Goal: Communication & Community: Ask a question

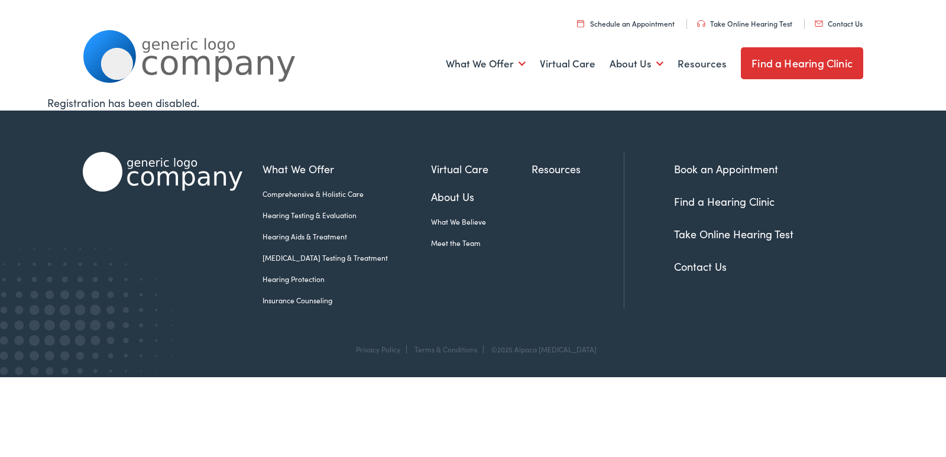
click at [859, 21] on link "Contact Us" at bounding box center [839, 23] width 48 height 10
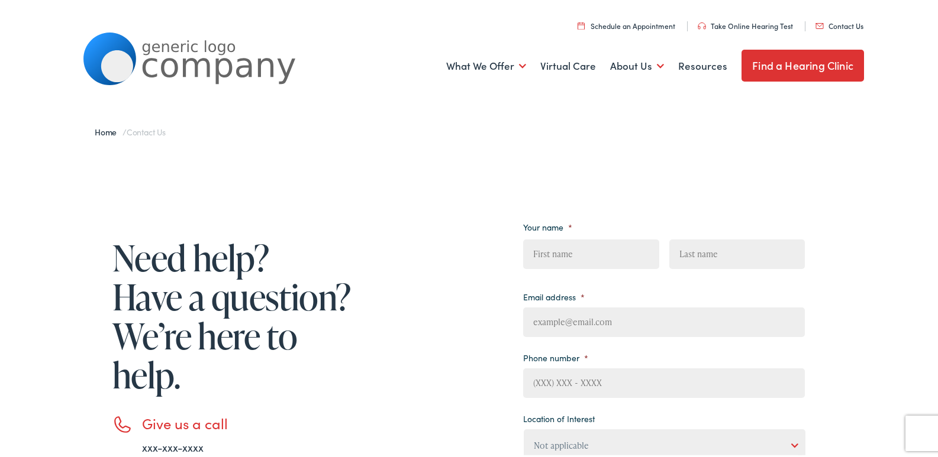
click at [621, 256] on input "First" at bounding box center [590, 252] width 135 height 30
type input "[PERSON_NAME]"
type input "Waxman"
type input "[PERSON_NAME][EMAIL_ADDRESS][DOMAIN_NAME]"
type input "8149805065"
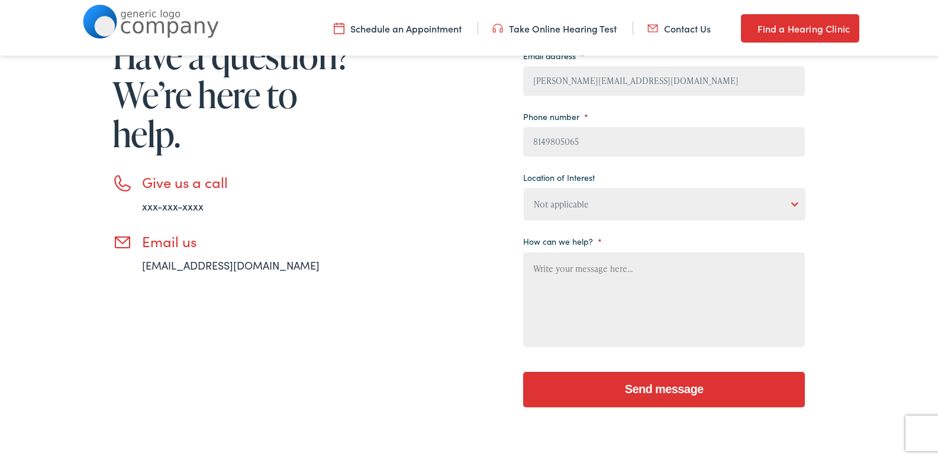
drag, startPoint x: 613, startPoint y: 289, endPoint x: 570, endPoint y: 200, distance: 99.2
click at [595, 282] on textarea "How can we help? *" at bounding box center [664, 297] width 282 height 95
paste textarea "Wikipedia is considered to be the World’s most significant tool for reference m…"
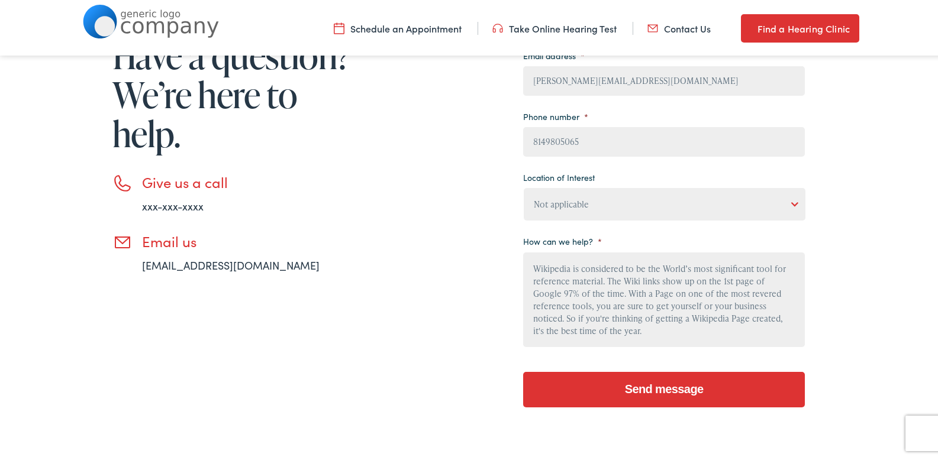
scroll to position [126, 0]
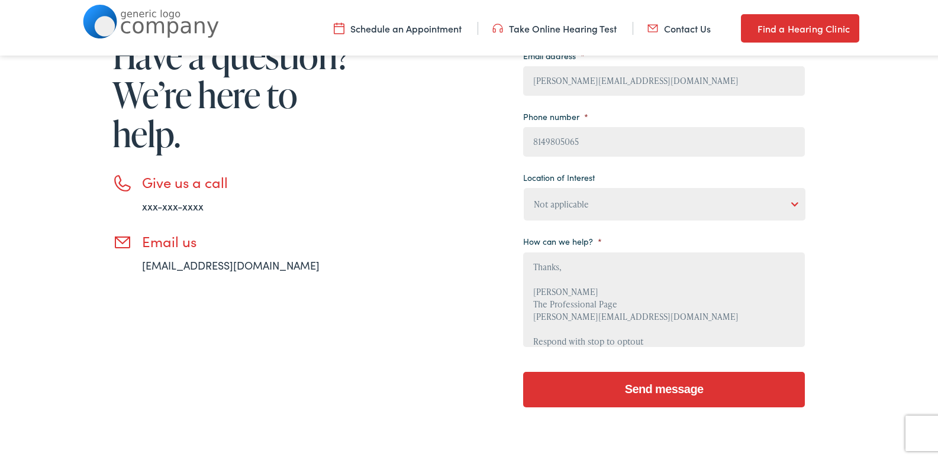
type textarea "Wikipedia is considered to be the World’s most significant tool for reference m…"
drag, startPoint x: 569, startPoint y: 199, endPoint x: 576, endPoint y: 215, distance: 17.5
click at [569, 199] on select "Not applicable [PERSON_NAME] [MEDICAL_DATA], Seguin Estes [MEDICAL_DATA], San […" at bounding box center [664, 202] width 282 height 33
select select "[PERSON_NAME] [MEDICAL_DATA], Round Rock"
click at [523, 186] on select "Not applicable [PERSON_NAME] [MEDICAL_DATA], Seguin Estes [MEDICAL_DATA], San […" at bounding box center [664, 202] width 282 height 33
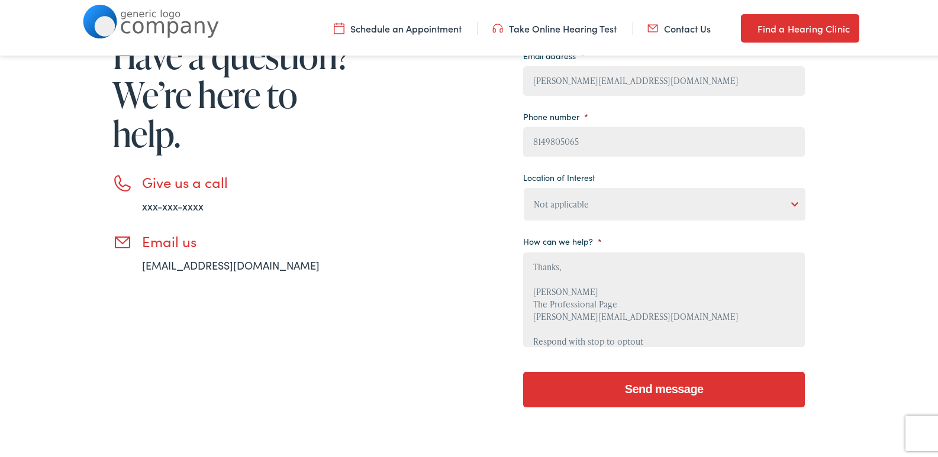
drag, startPoint x: 638, startPoint y: 392, endPoint x: 684, endPoint y: 379, distance: 47.5
click at [636, 392] on input "Send message" at bounding box center [664, 387] width 282 height 35
